Goal: Download file/media

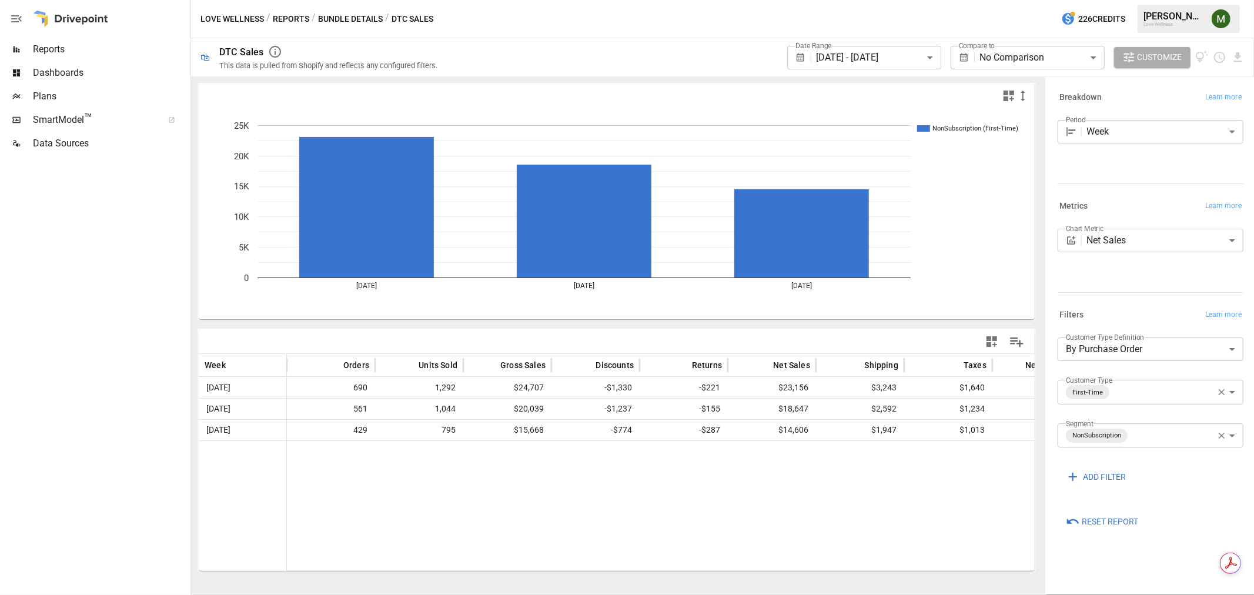
click at [912, 0] on body "**********" at bounding box center [627, 0] width 1254 height 0
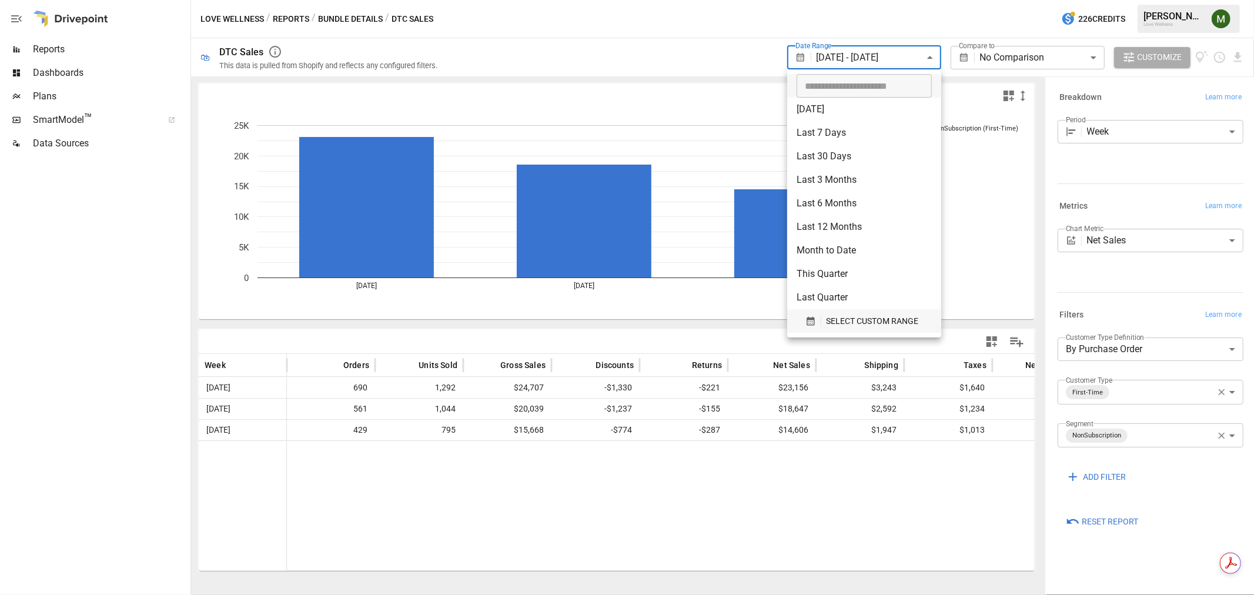
click at [807, 323] on icon "button" at bounding box center [811, 321] width 8 height 9
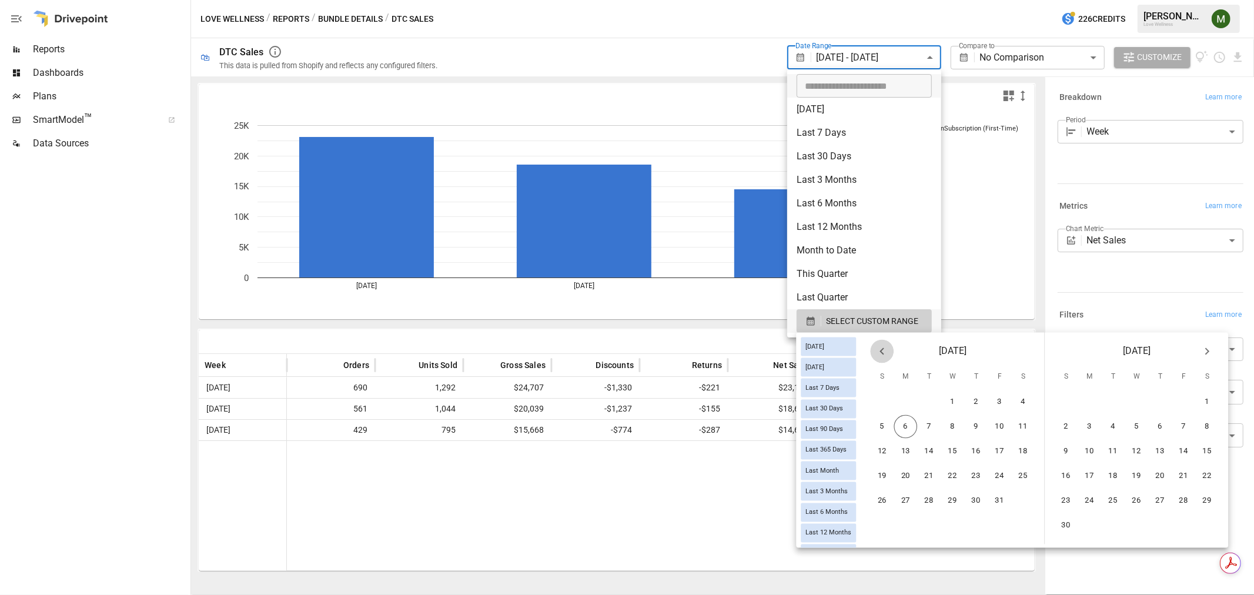
click at [885, 351] on icon "Previous month" at bounding box center [882, 352] width 14 height 14
click at [890, 473] on button "21" at bounding box center [883, 477] width 24 height 24
click at [1220, 403] on button "4" at bounding box center [1208, 403] width 24 height 24
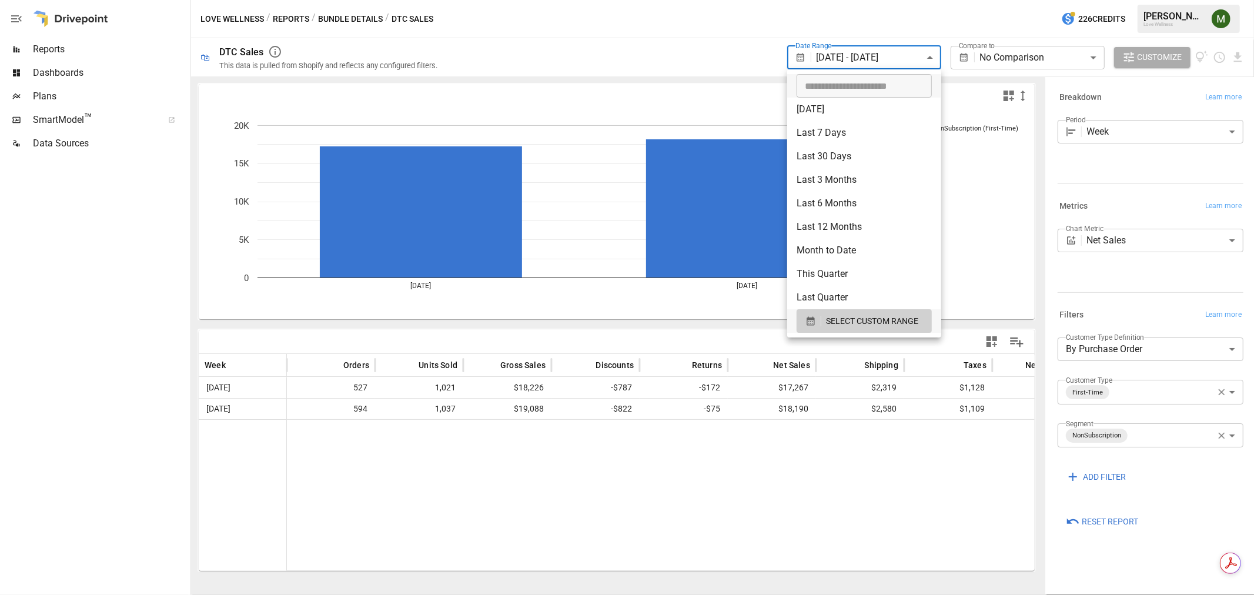
click at [712, 65] on div at bounding box center [627, 297] width 1254 height 595
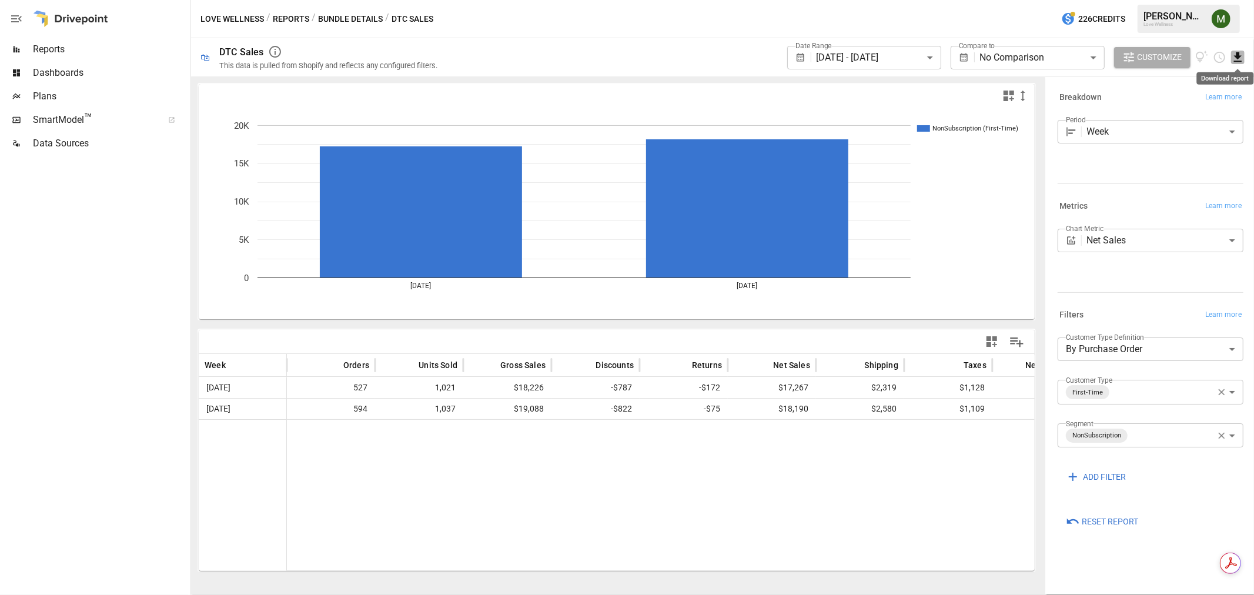
click at [1242, 59] on icon "Download report" at bounding box center [1239, 58] width 14 height 14
click at [1180, 103] on li "Download as CSV" at bounding box center [1199, 104] width 94 height 24
